Goal: Use online tool/utility: Utilize a website feature to perform a specific function

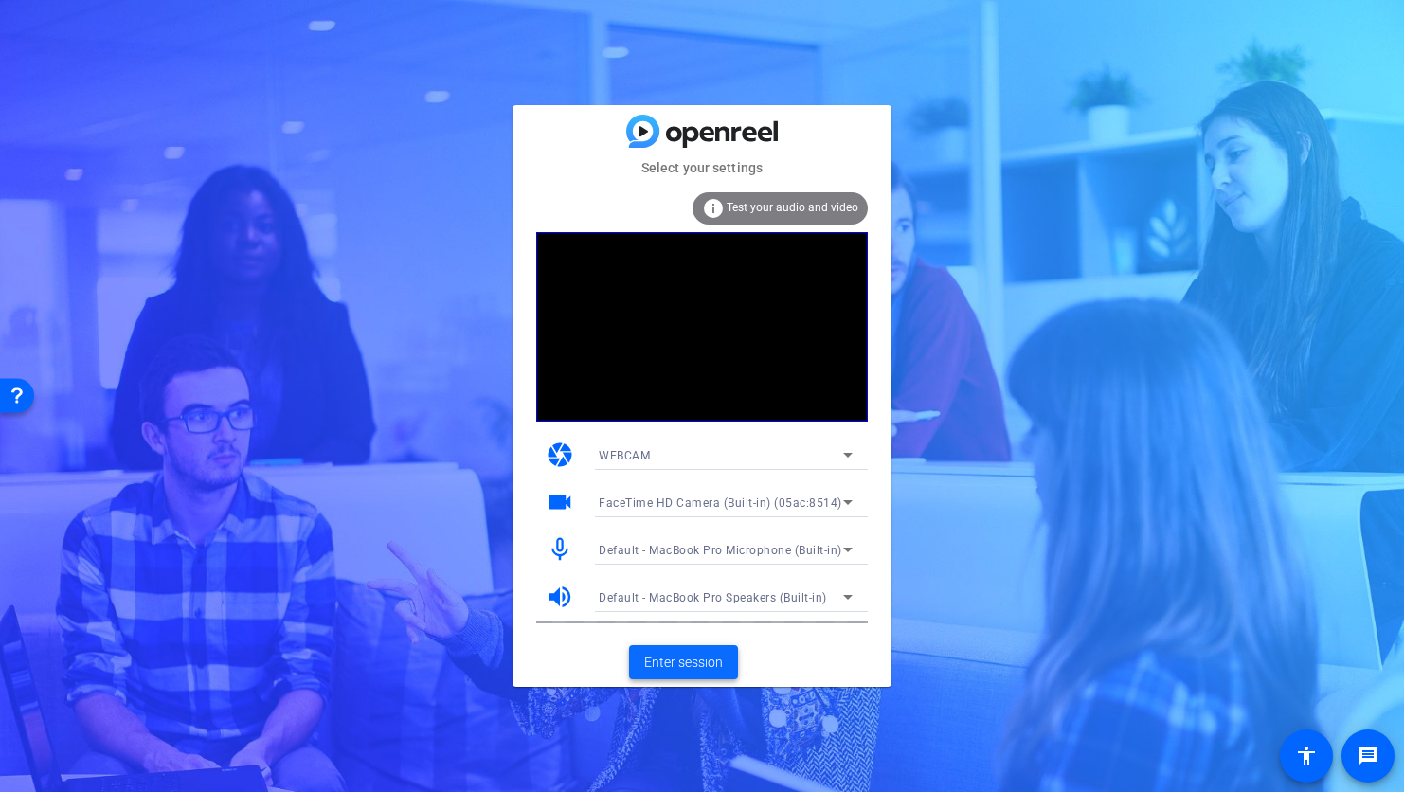
click at [688, 645] on span at bounding box center [683, 662] width 109 height 45
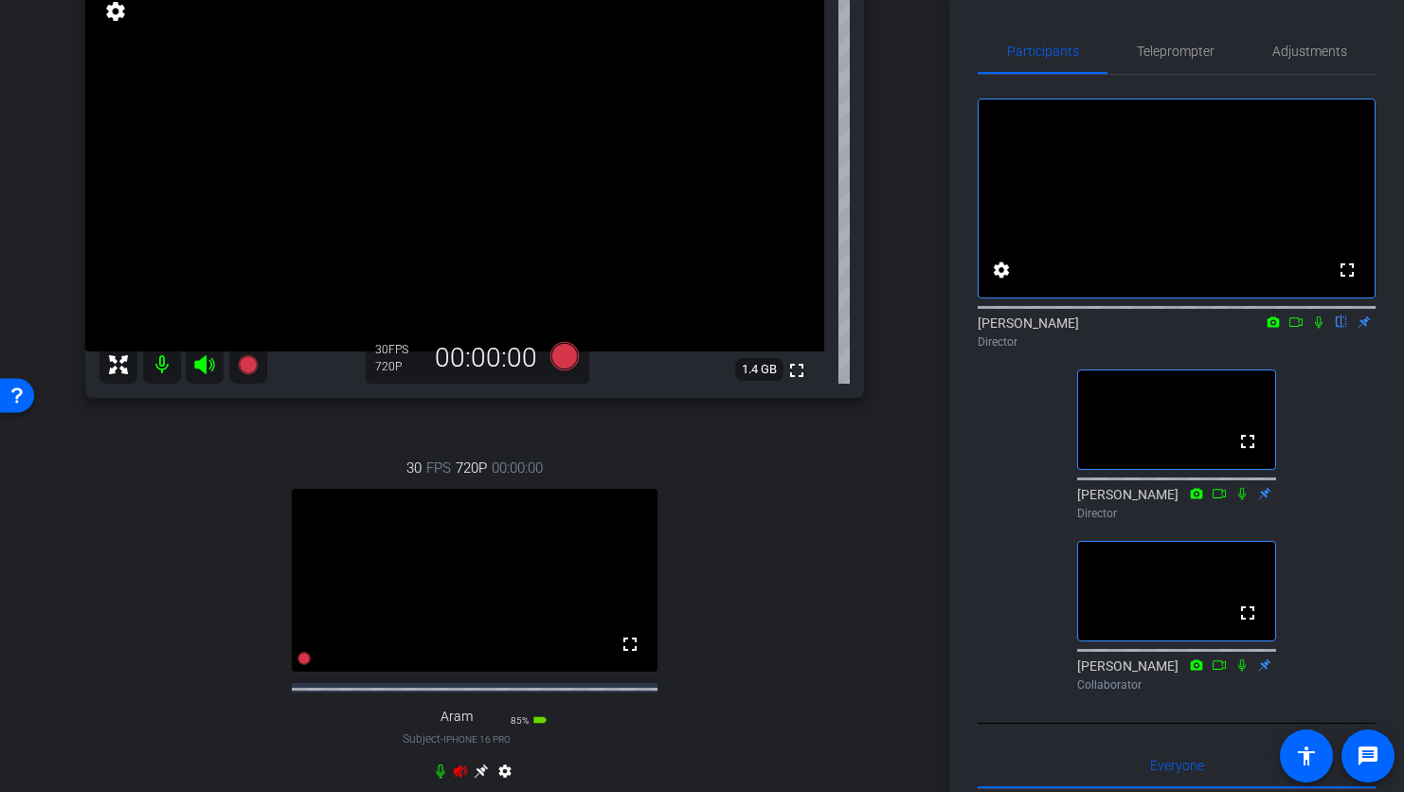
scroll to position [227, 0]
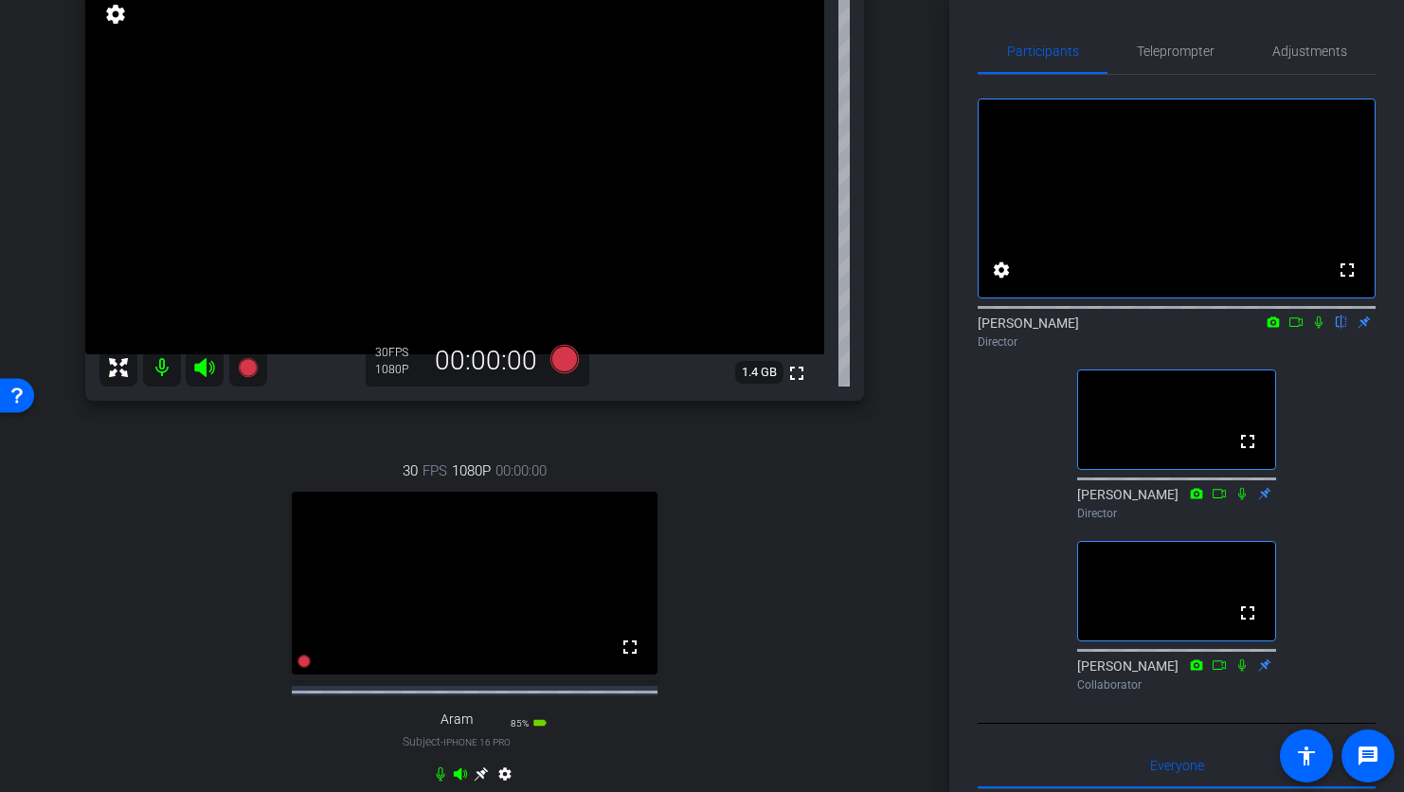
click at [1295, 329] on icon at bounding box center [1296, 322] width 15 height 13
click at [1348, 329] on icon at bounding box center [1341, 322] width 15 height 13
click at [1343, 329] on icon at bounding box center [1342, 323] width 10 height 12
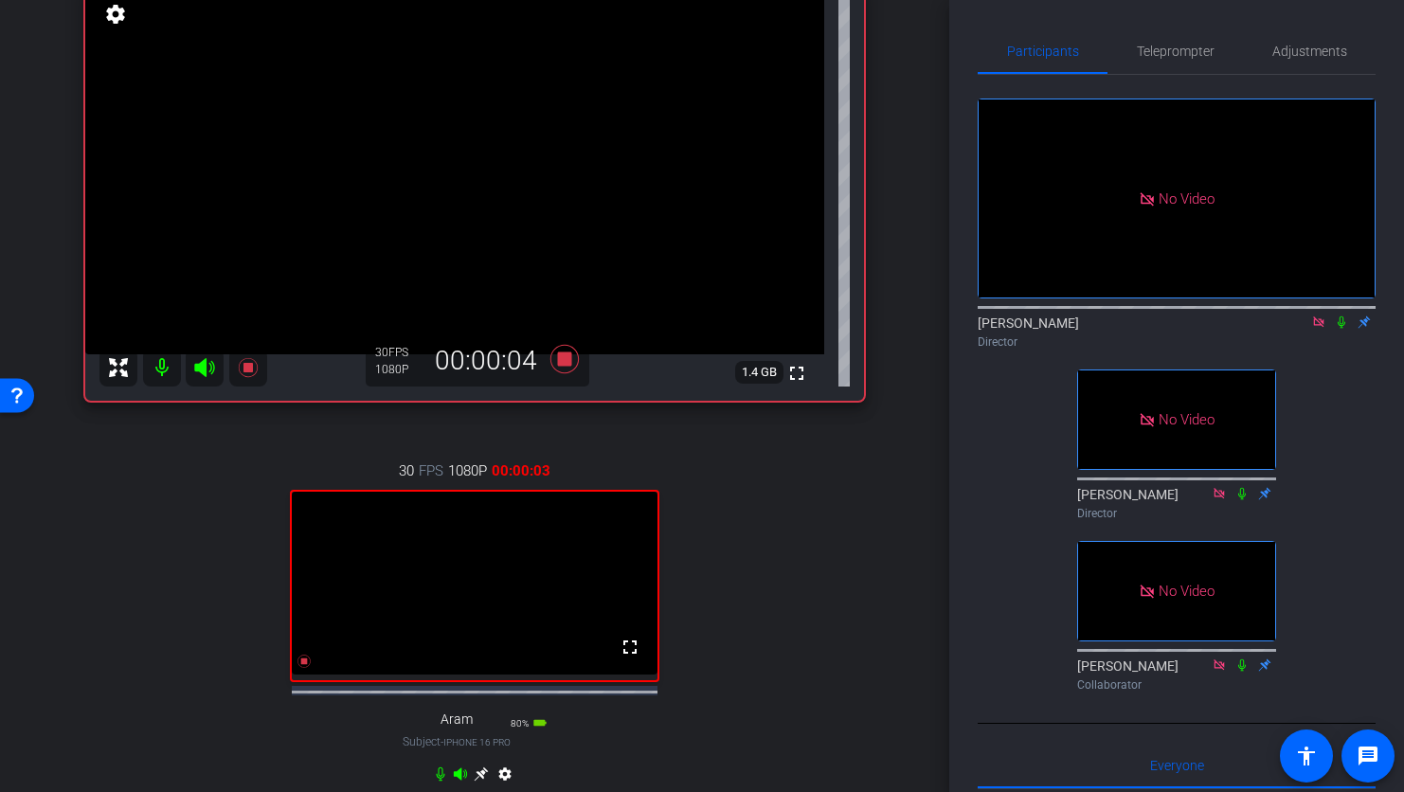
click at [1344, 329] on icon at bounding box center [1341, 322] width 15 height 13
click at [1346, 407] on div "No Video [PERSON_NAME] Director No Video [PERSON_NAME] Director No Video [PERSO…" at bounding box center [1177, 387] width 398 height 624
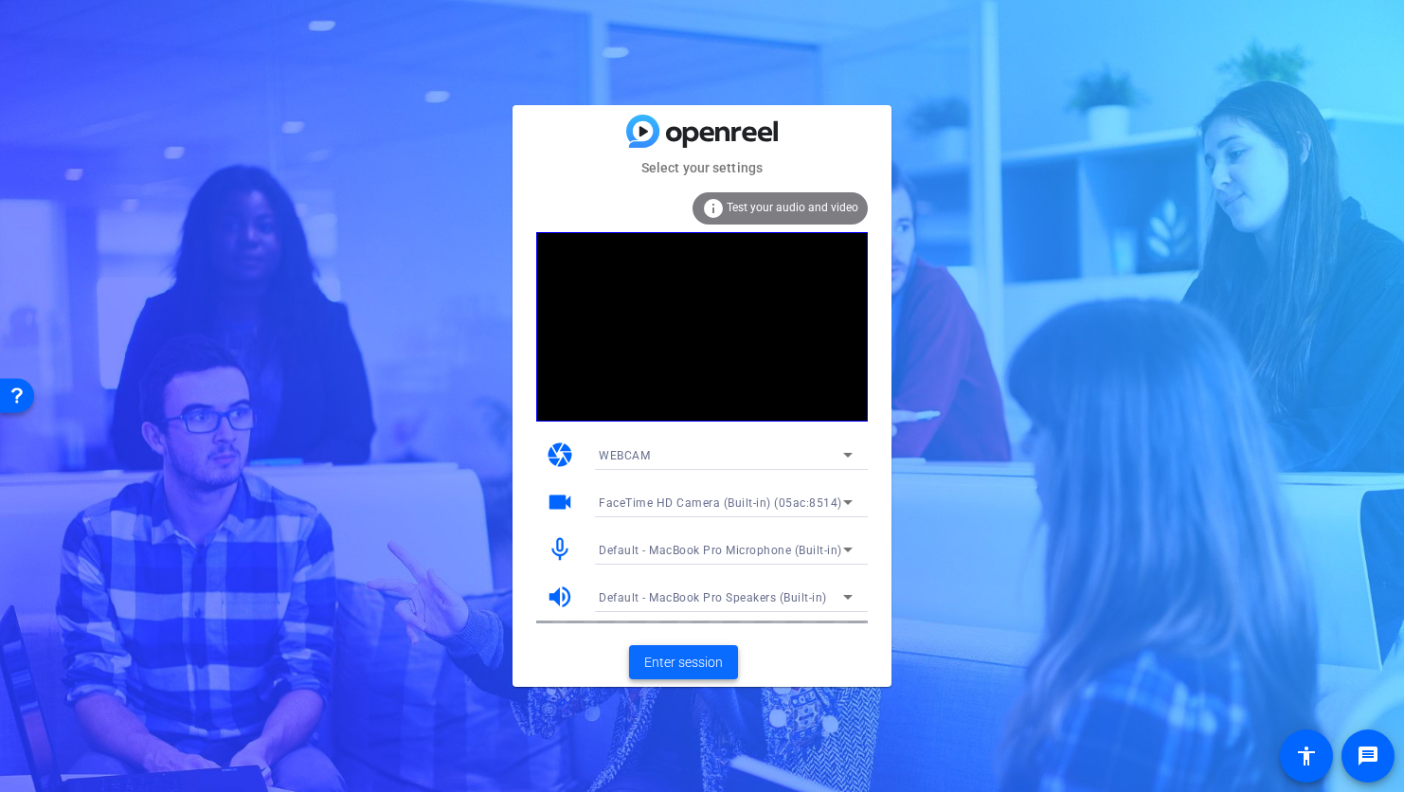
click at [697, 663] on span "Enter session" at bounding box center [683, 663] width 79 height 20
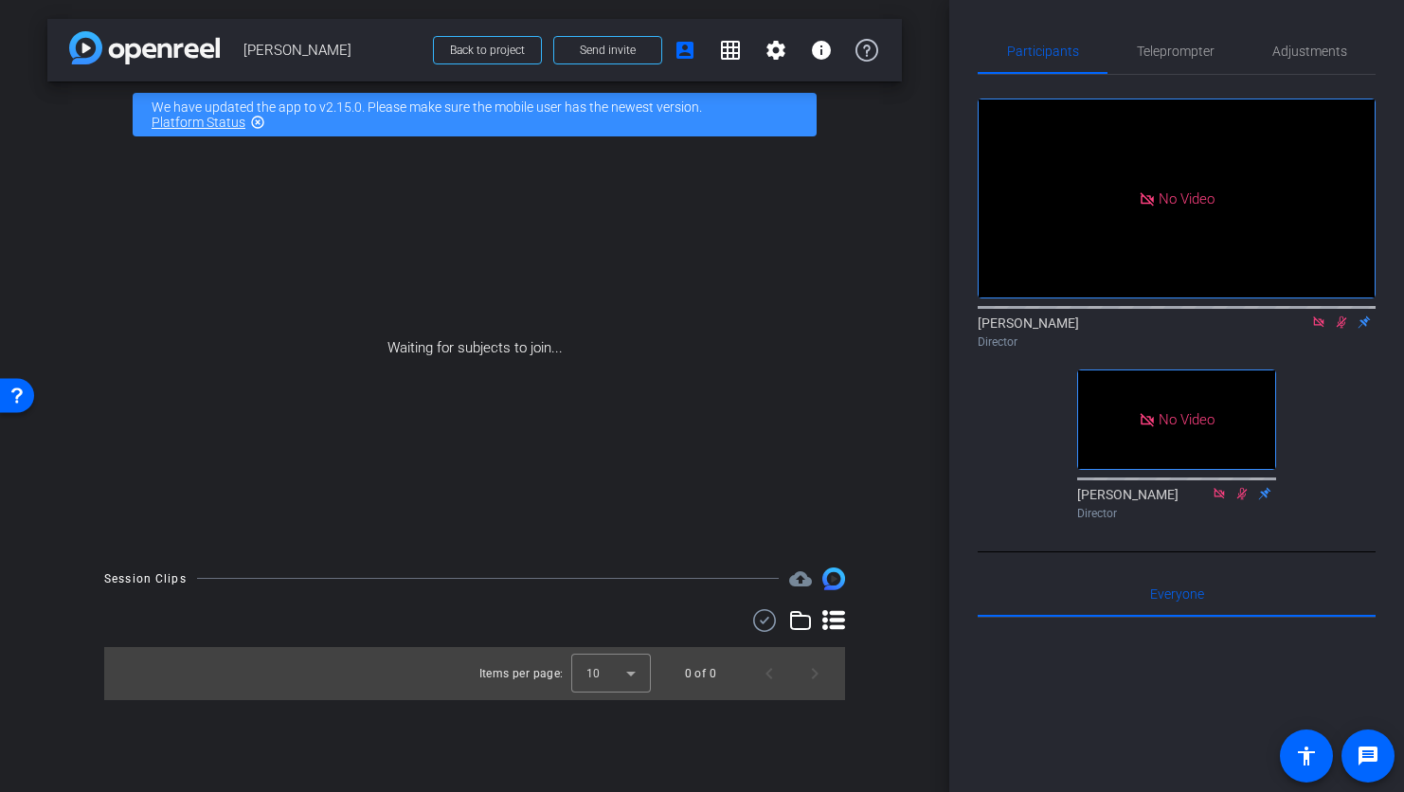
click at [1346, 329] on icon at bounding box center [1341, 322] width 15 height 13
click at [1323, 327] on icon at bounding box center [1318, 322] width 10 height 10
